Goal: Transaction & Acquisition: Subscribe to service/newsletter

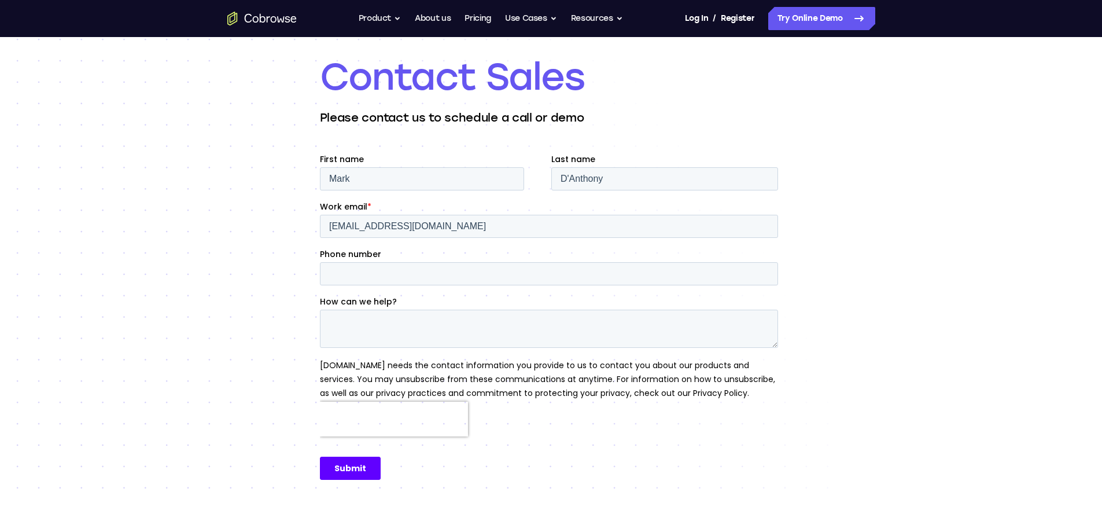
scroll to position [85, 0]
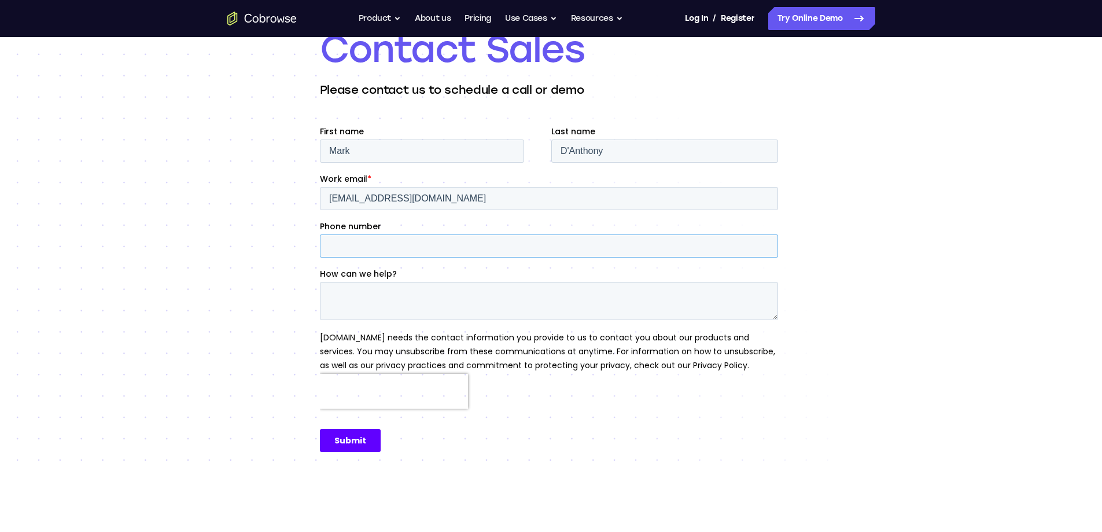
click at [427, 250] on input "Phone number" at bounding box center [548, 245] width 458 height 23
click at [301, 305] on div "Contact Sales Please contact us to schedule a call or demo" at bounding box center [551, 249] width 1102 height 594
click at [347, 439] on input "Submit" at bounding box center [349, 440] width 61 height 23
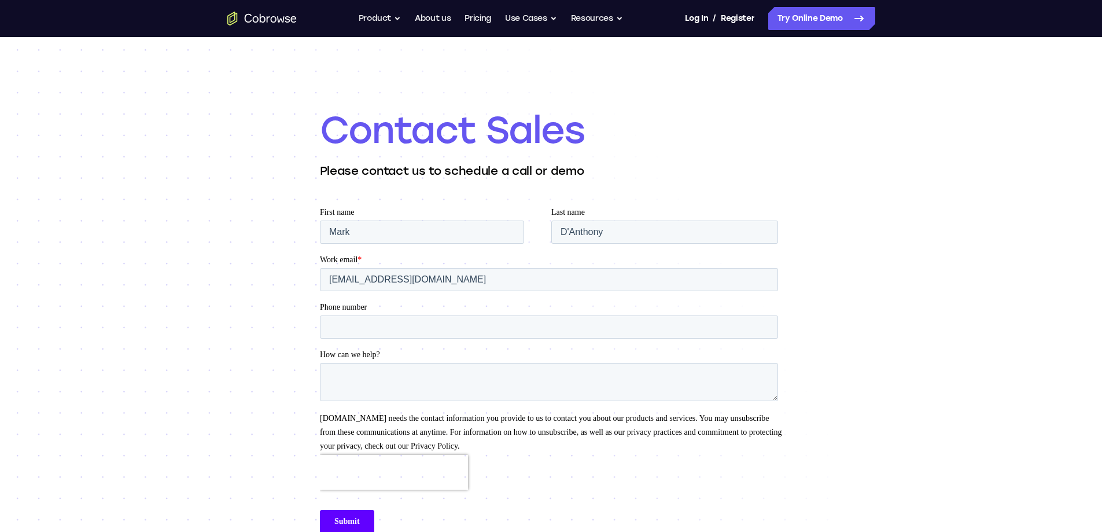
scroll to position [0, 0]
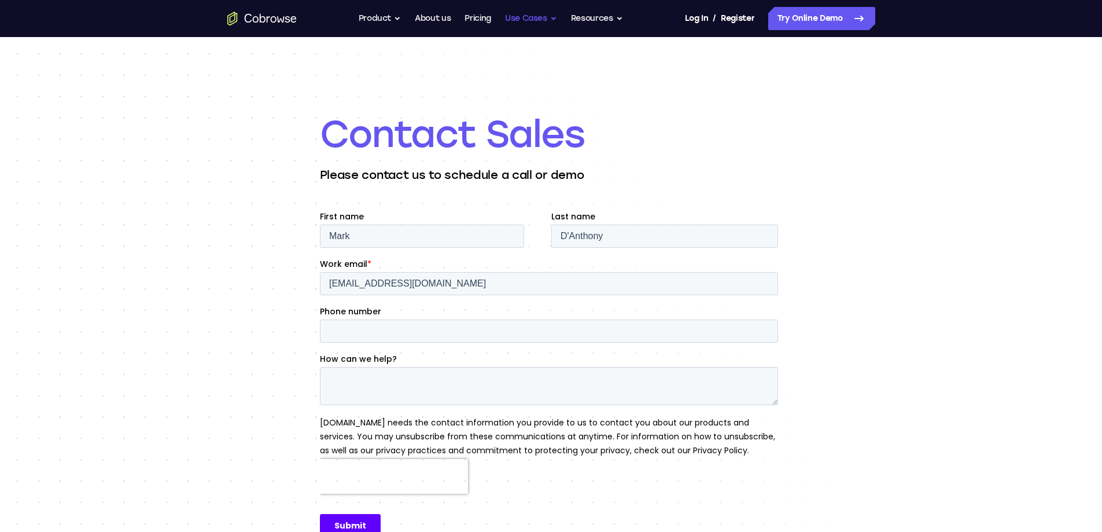
click at [524, 20] on button "Use Cases" at bounding box center [531, 18] width 52 height 23
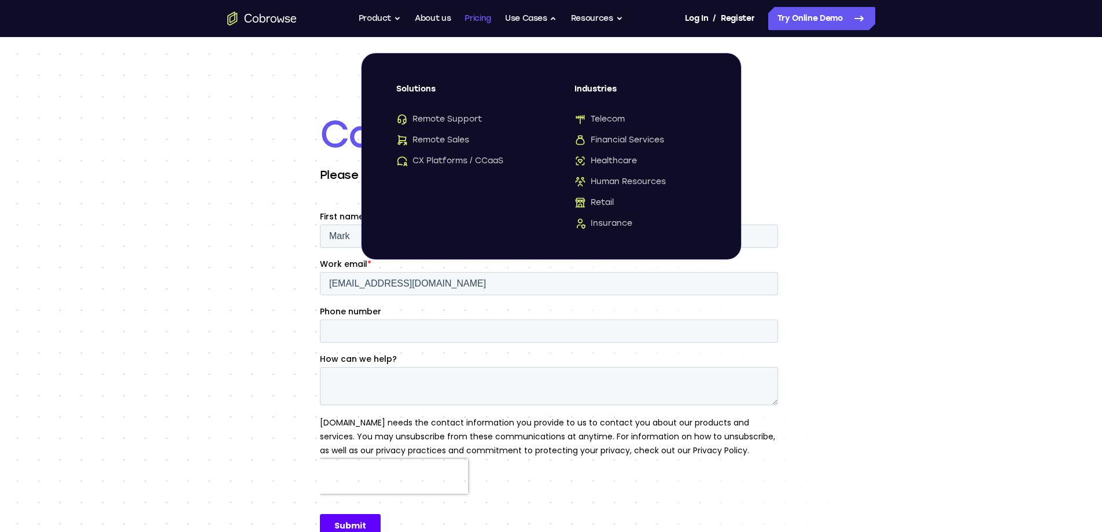
click at [480, 21] on link "Pricing" at bounding box center [478, 18] width 27 height 23
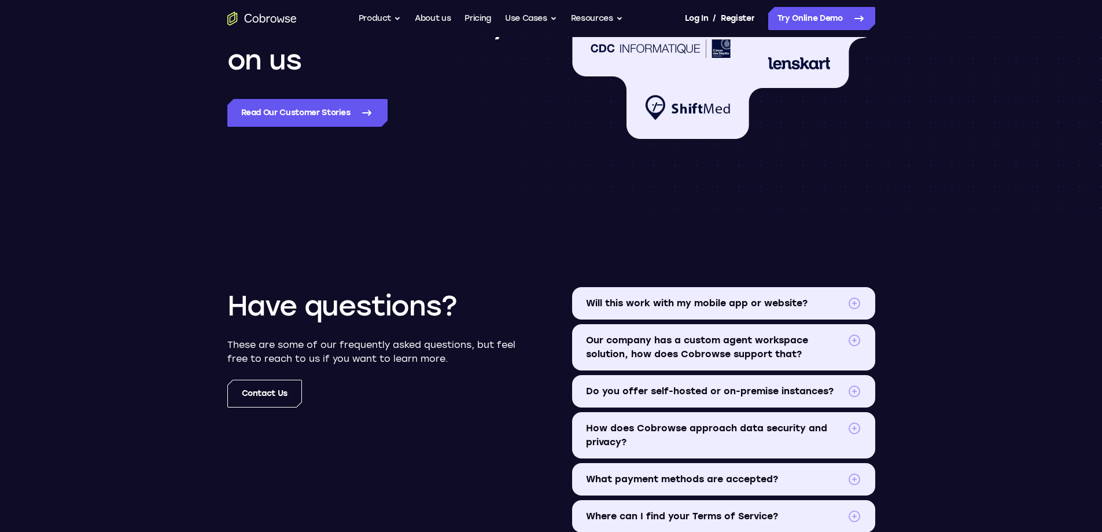
scroll to position [1246, 0]
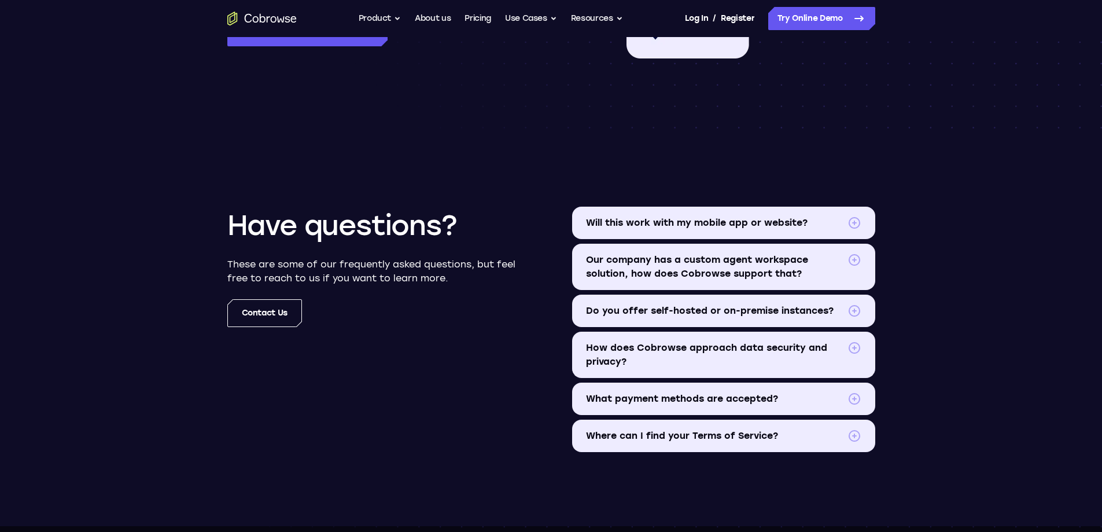
click at [851, 308] on span at bounding box center [855, 311] width 14 height 14
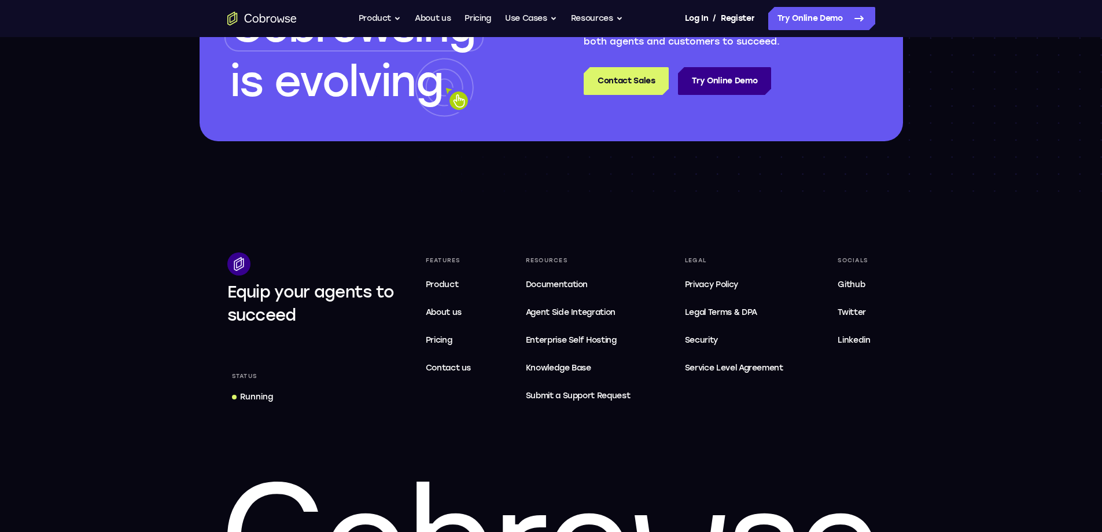
scroll to position [2037, 0]
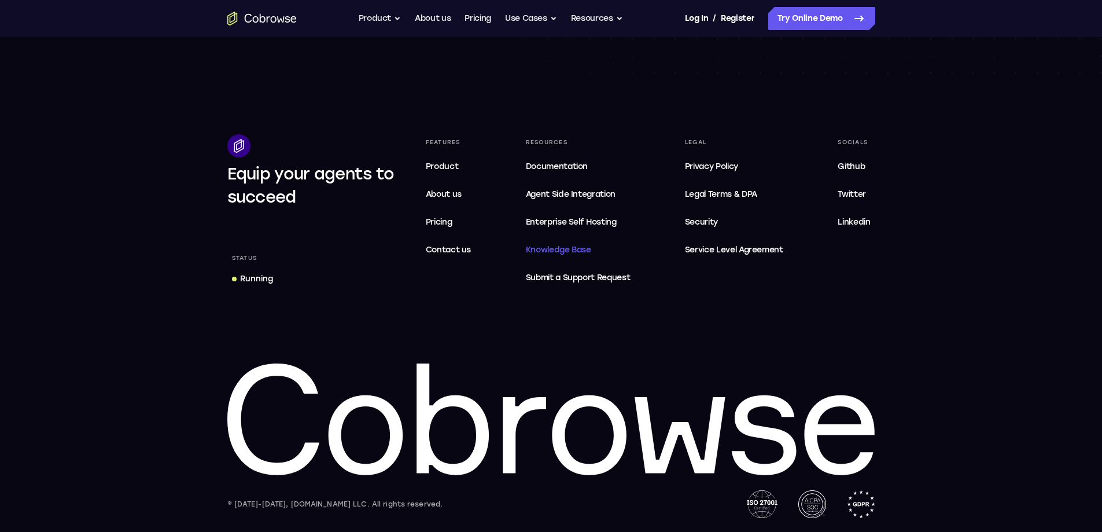
click at [567, 250] on span "Knowledge Base" at bounding box center [558, 250] width 65 height 10
